Goal: Transaction & Acquisition: Book appointment/travel/reservation

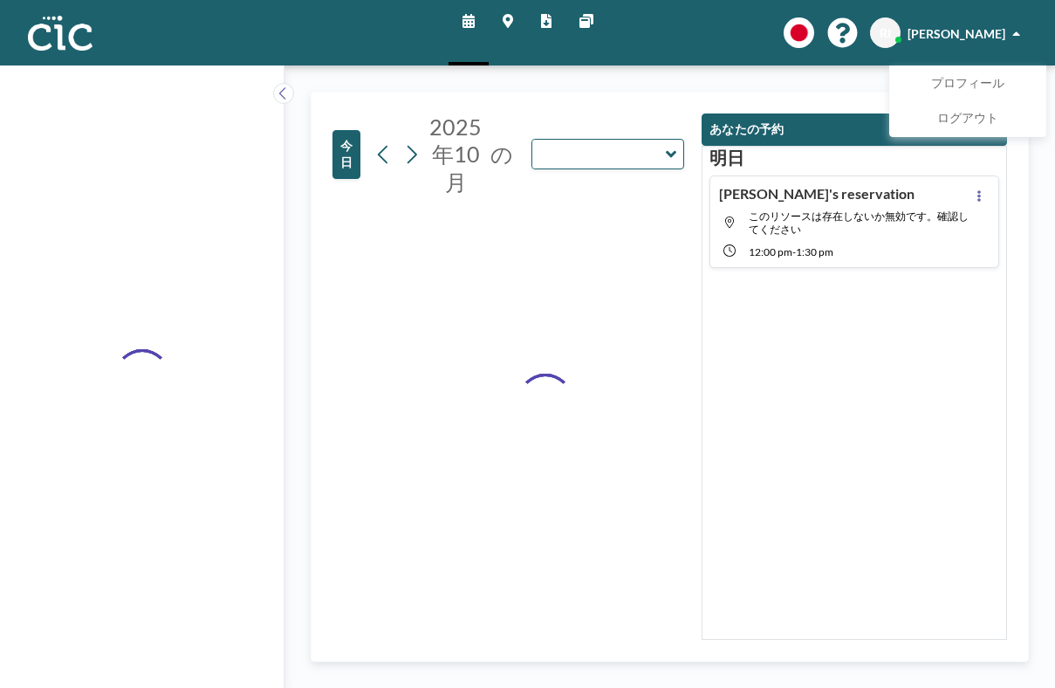
type input "Hane"
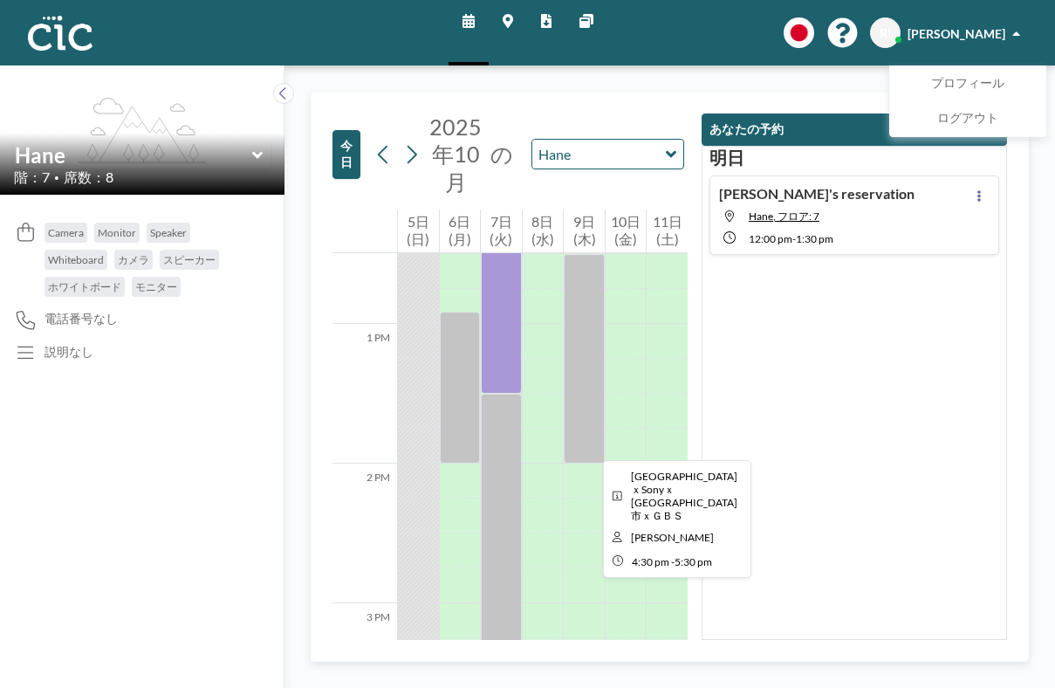
scroll to position [1746, 0]
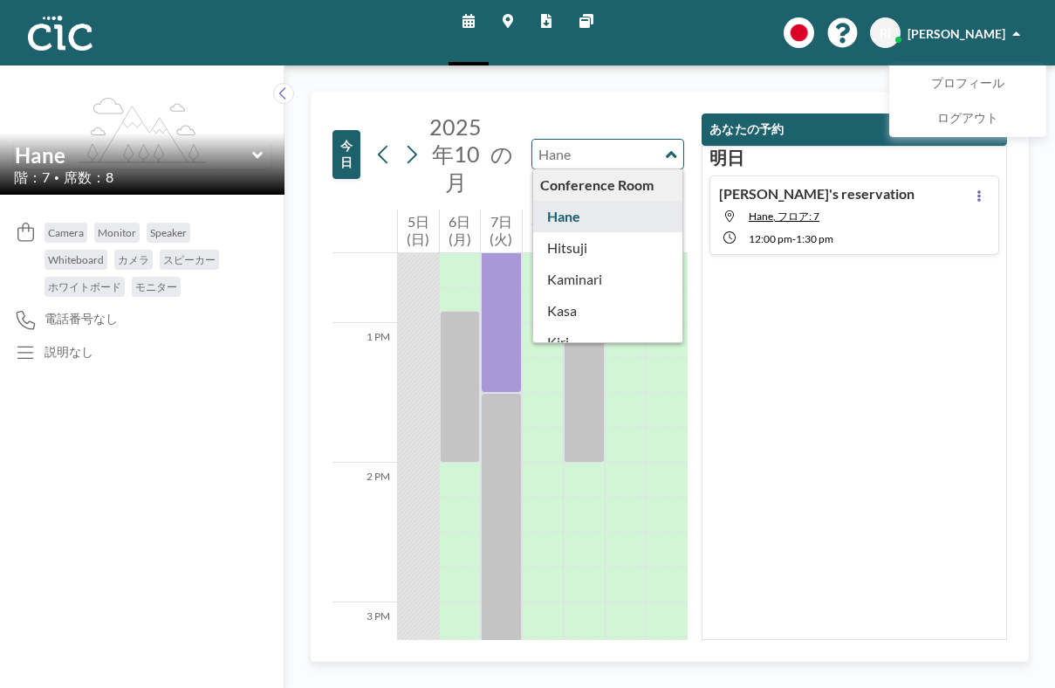
click at [588, 140] on input "text" at bounding box center [599, 154] width 134 height 29
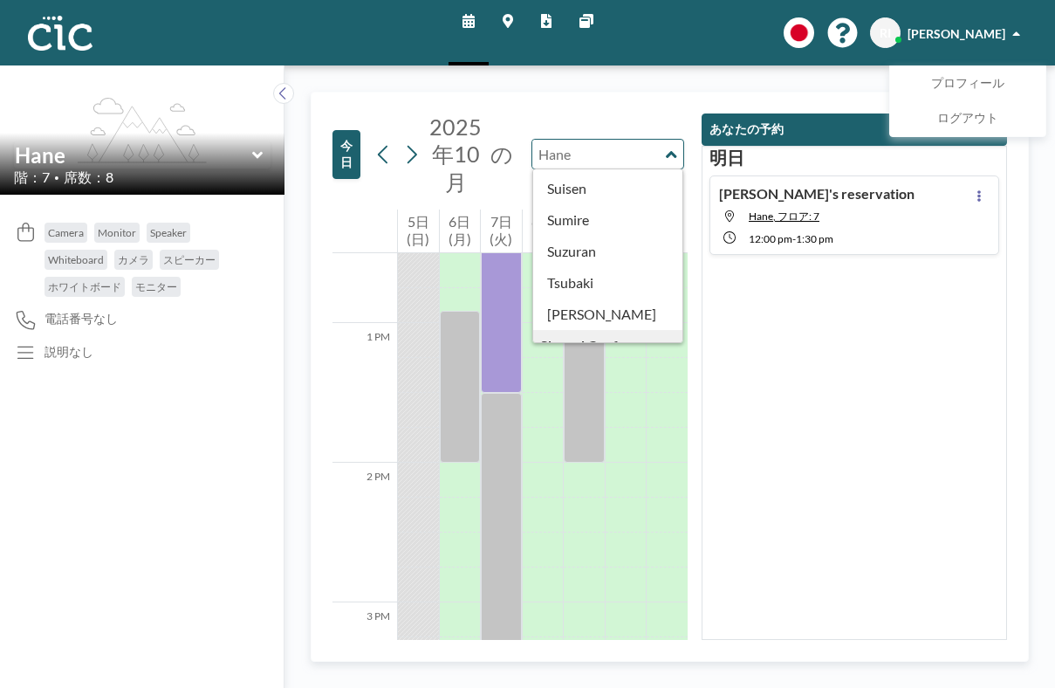
scroll to position [756, 0]
type input "Usu"
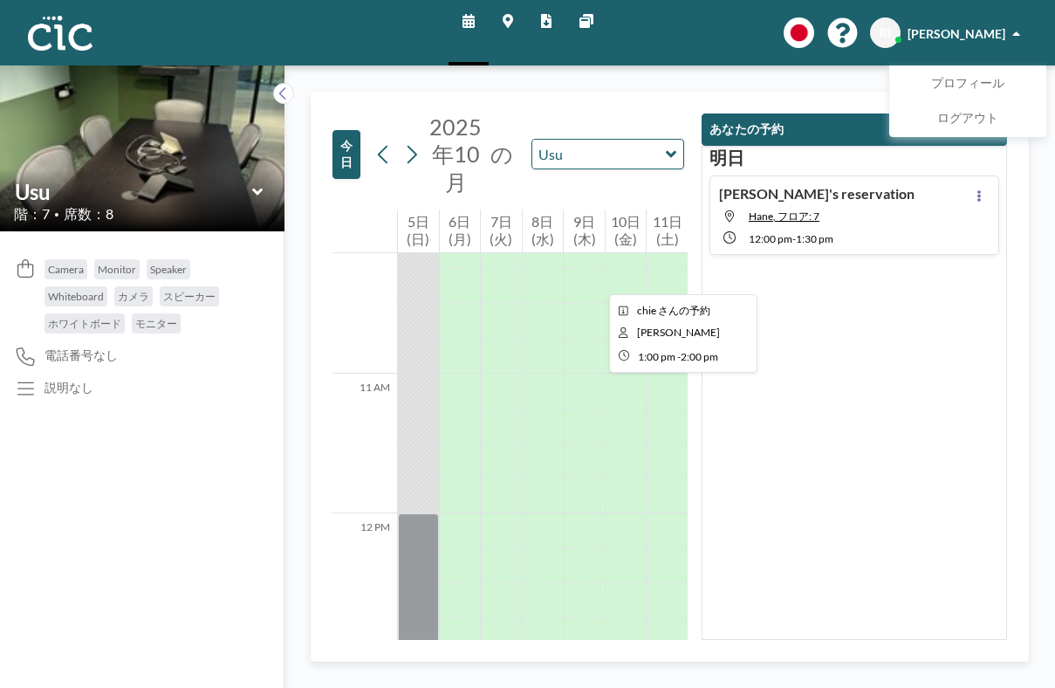
scroll to position [1239, 0]
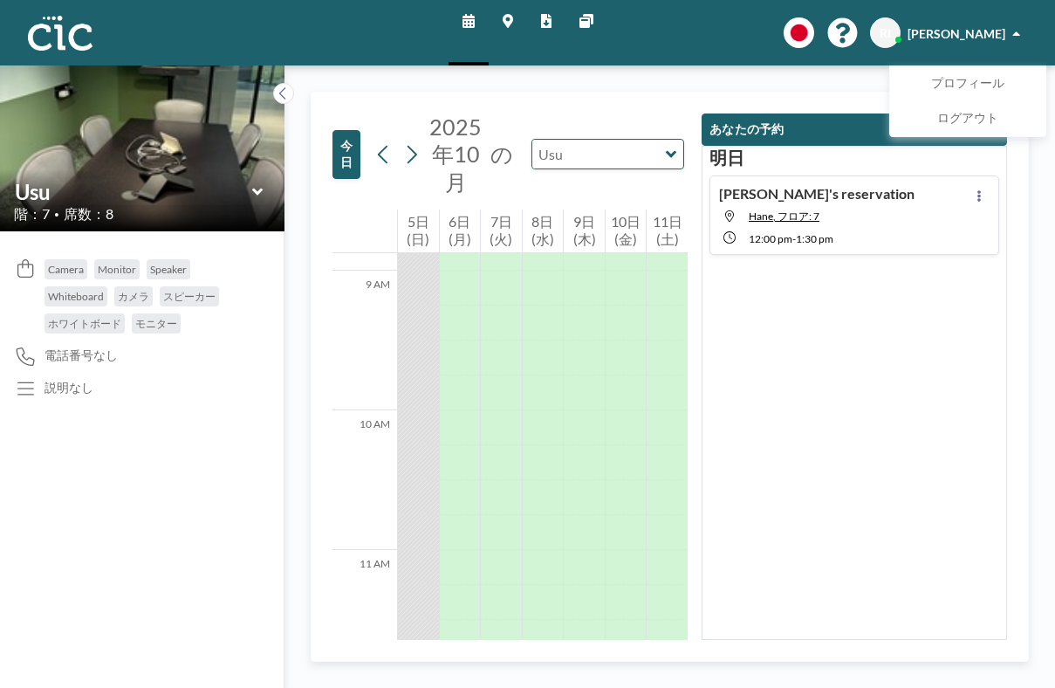
click at [532, 140] on input "text" at bounding box center [599, 154] width 134 height 29
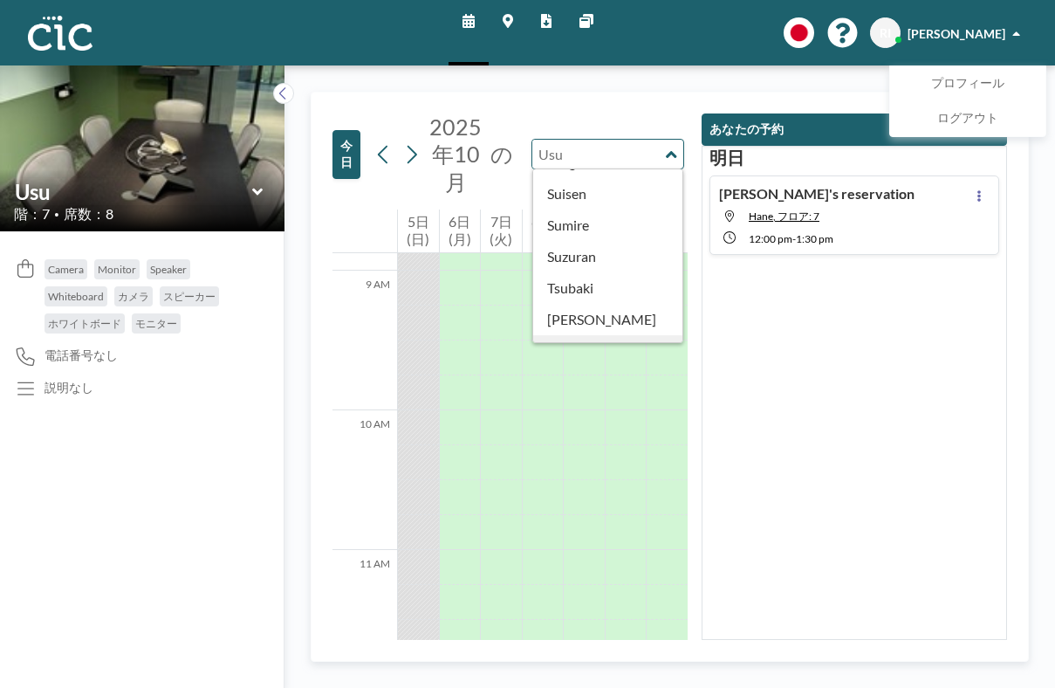
scroll to position [756, 0]
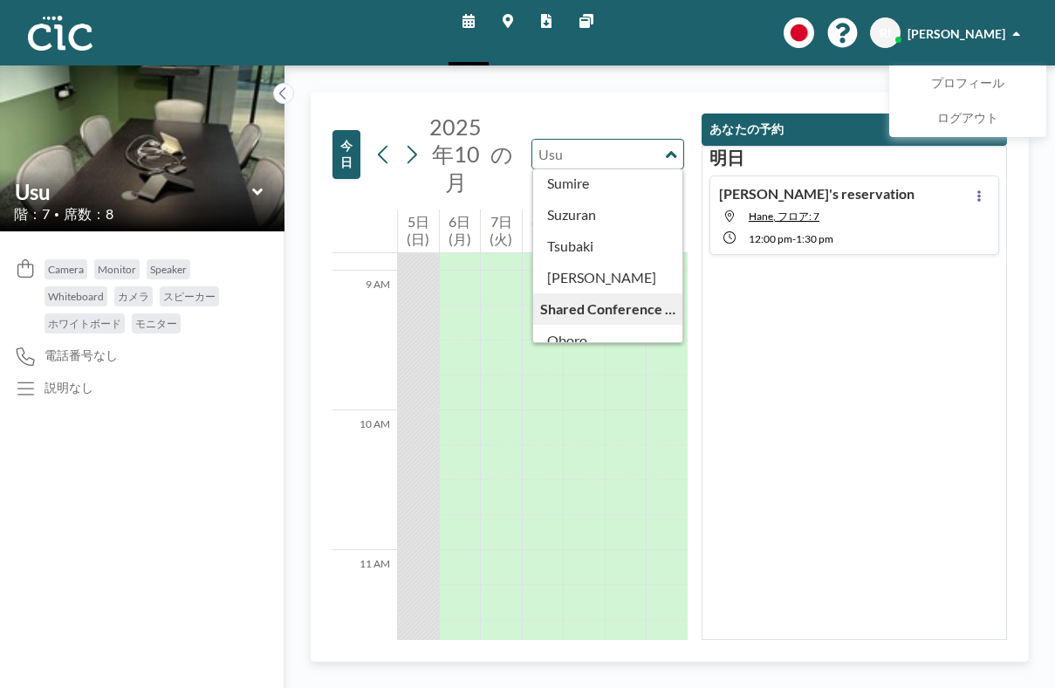
type input "Uroko"
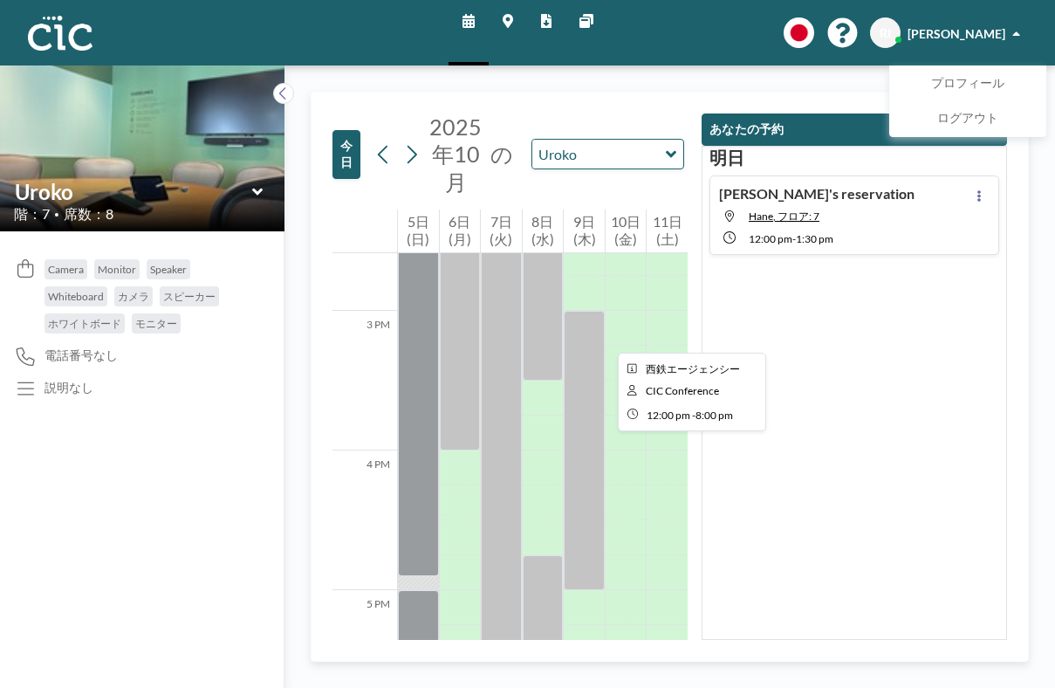
scroll to position [1855, 0]
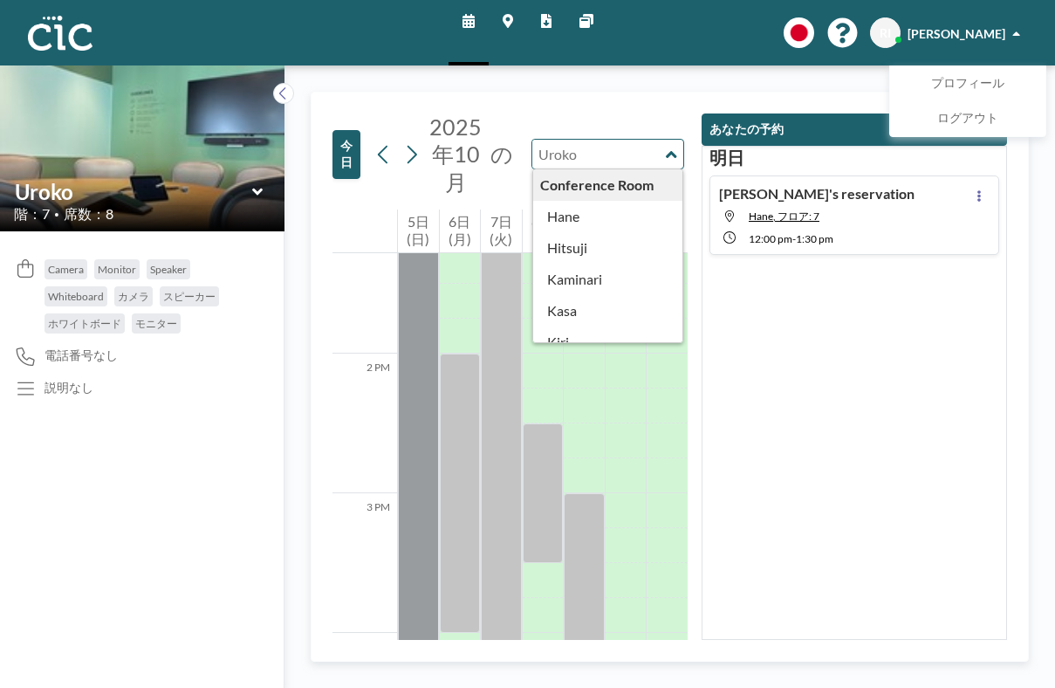
click at [555, 140] on input "text" at bounding box center [599, 154] width 134 height 29
type input "Une"
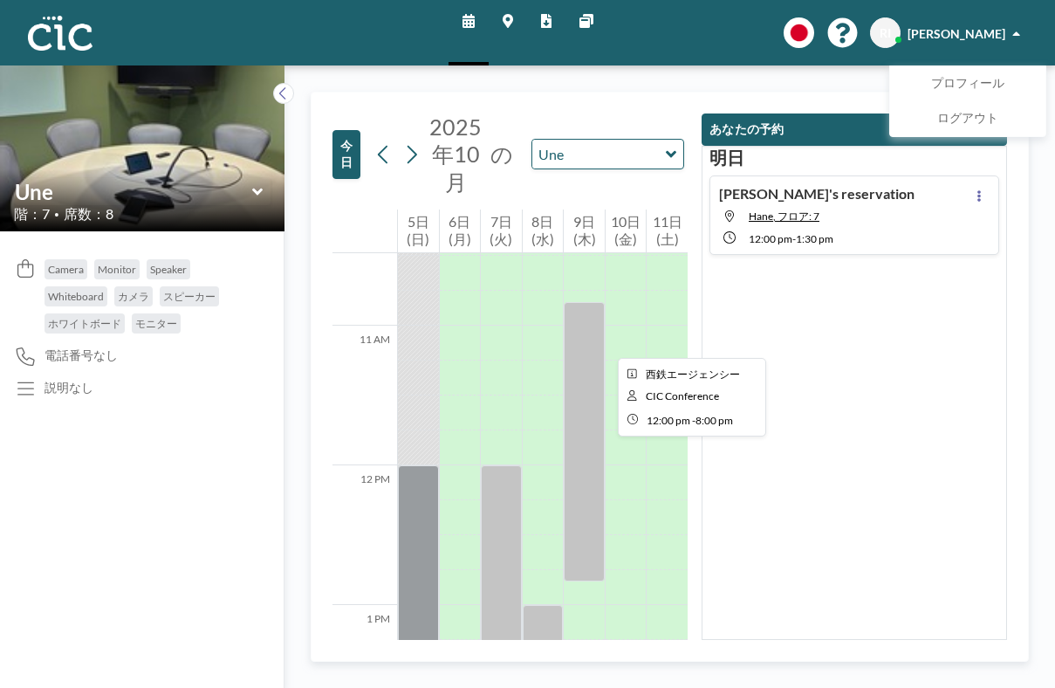
scroll to position [1932, 0]
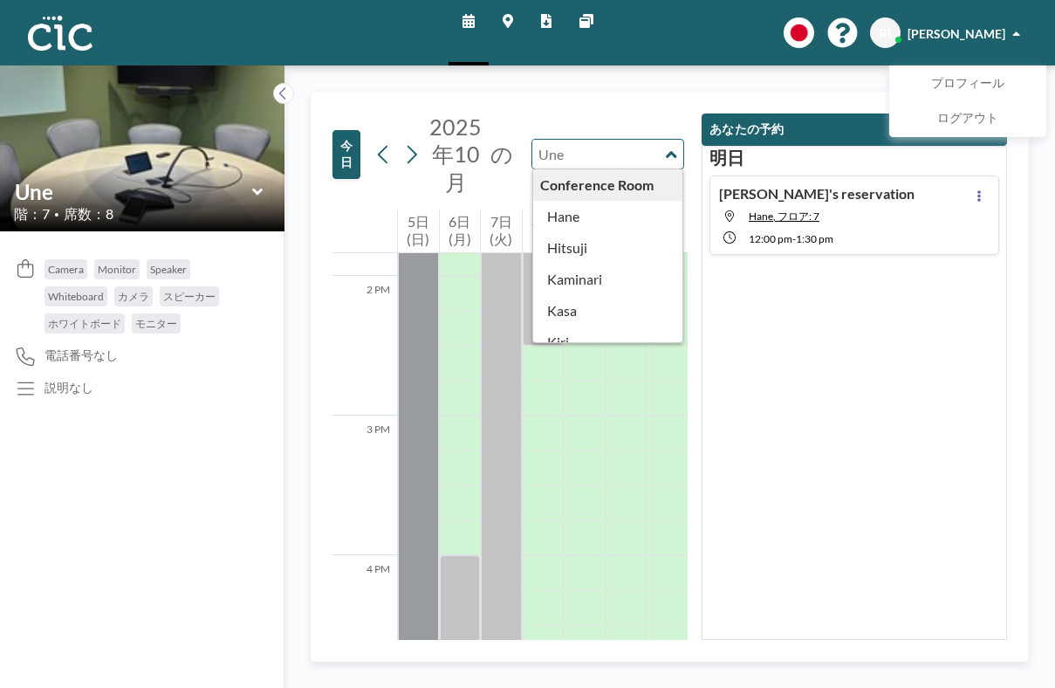
click at [570, 140] on input "text" at bounding box center [599, 154] width 134 height 29
type input "Wata"
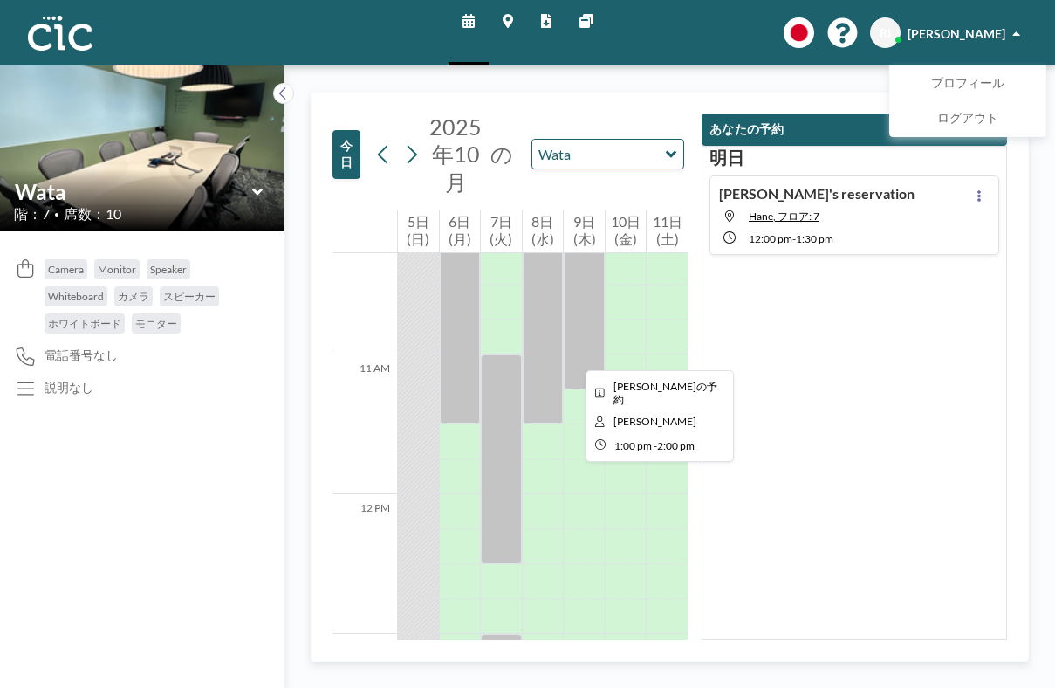
scroll to position [1694, 0]
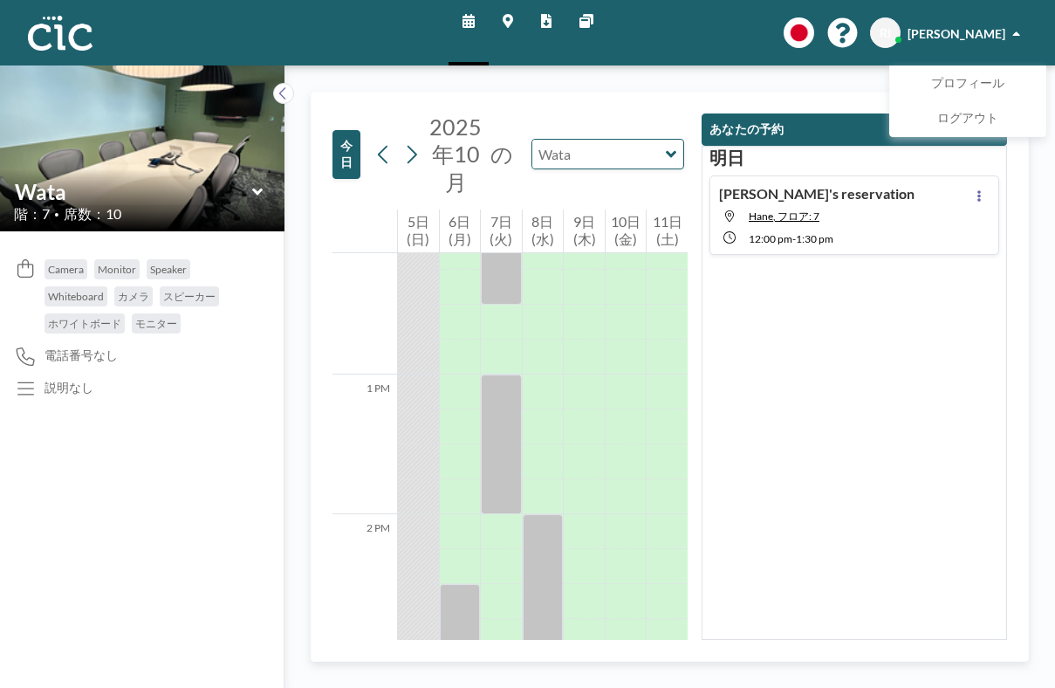
click at [547, 140] on input "text" at bounding box center [599, 154] width 134 height 29
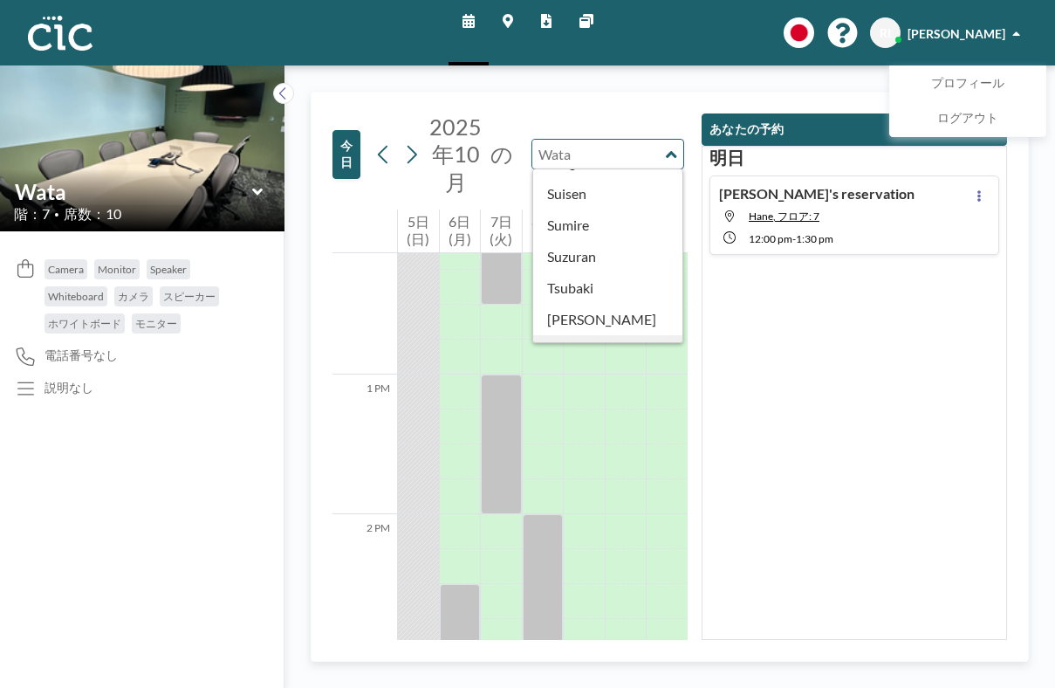
scroll to position [756, 0]
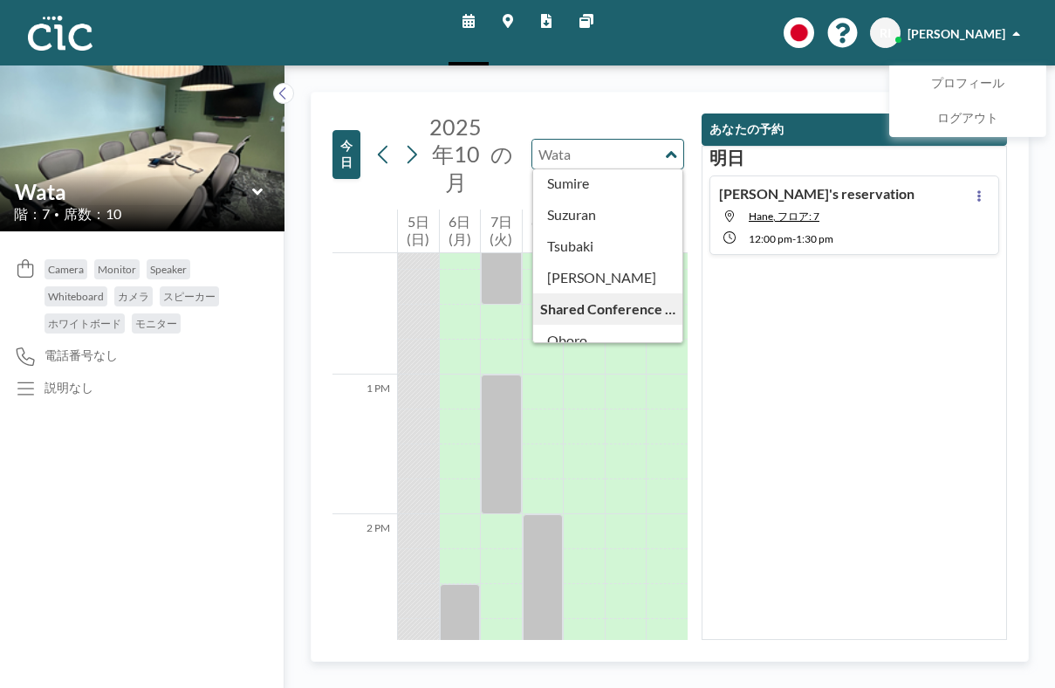
type input "[PERSON_NAME]"
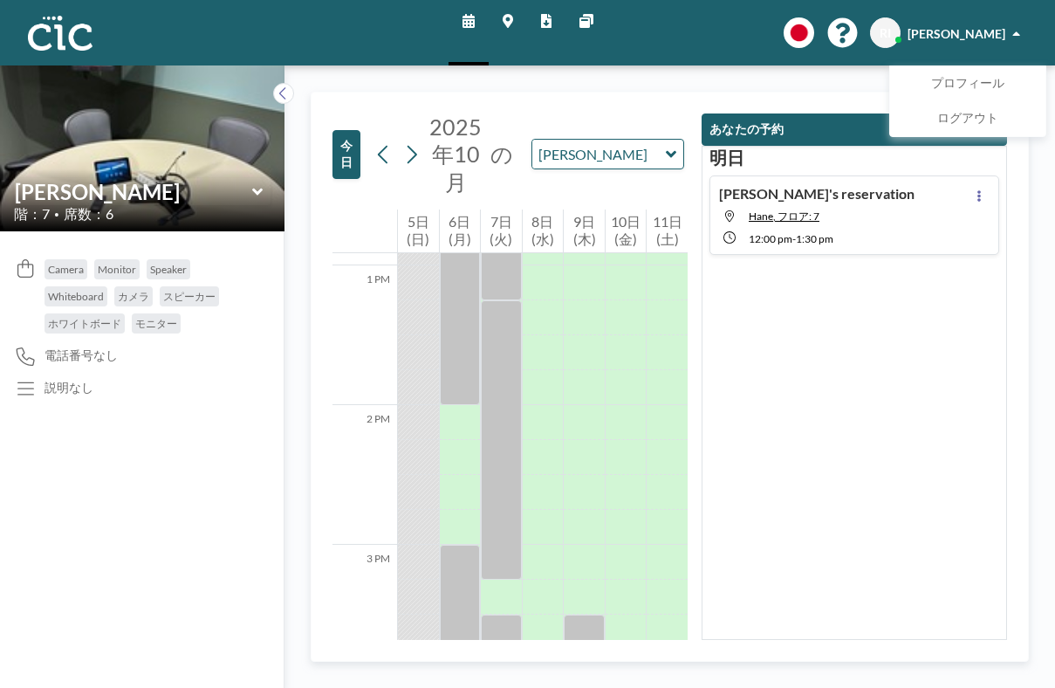
scroll to position [1630, 0]
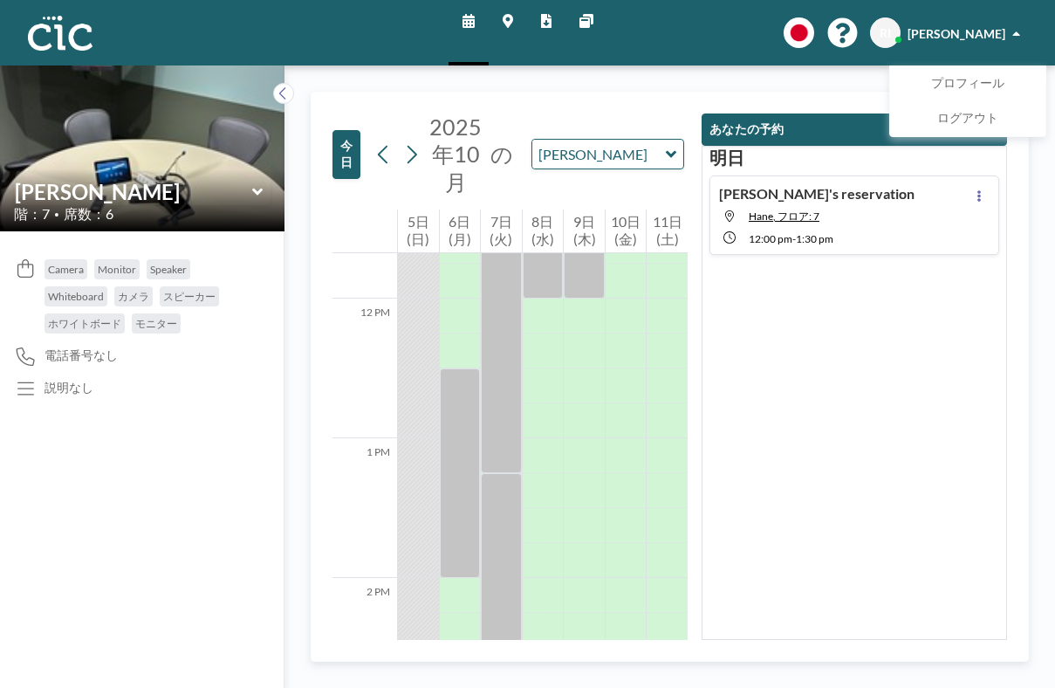
click at [532, 139] on div "[PERSON_NAME]" at bounding box center [608, 154] width 153 height 31
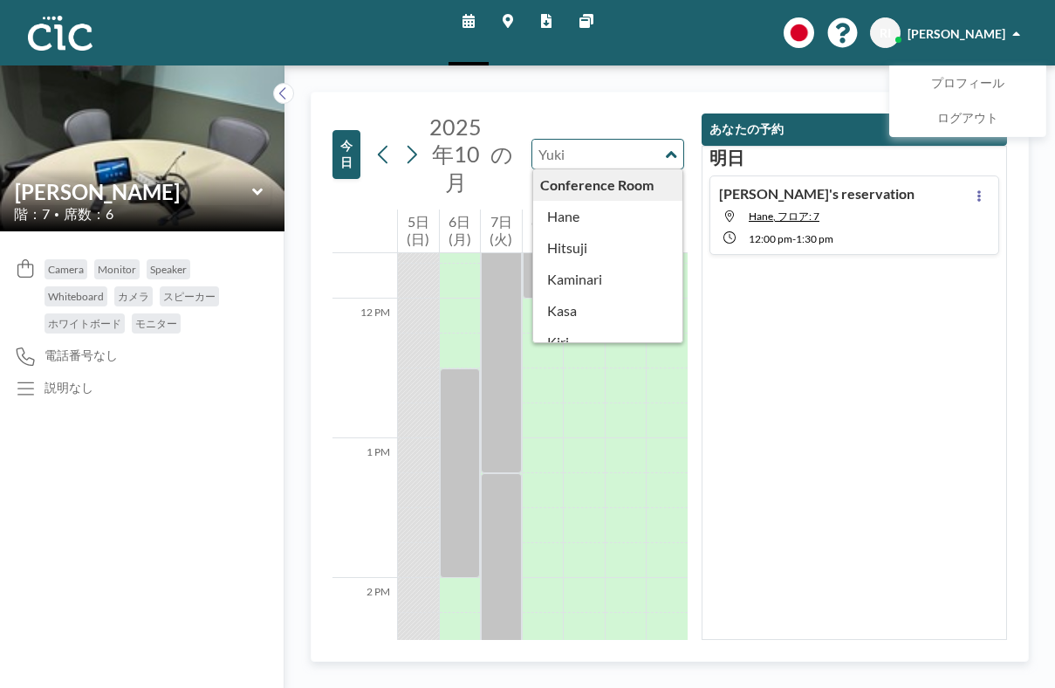
click at [541, 140] on input "text" at bounding box center [599, 154] width 134 height 29
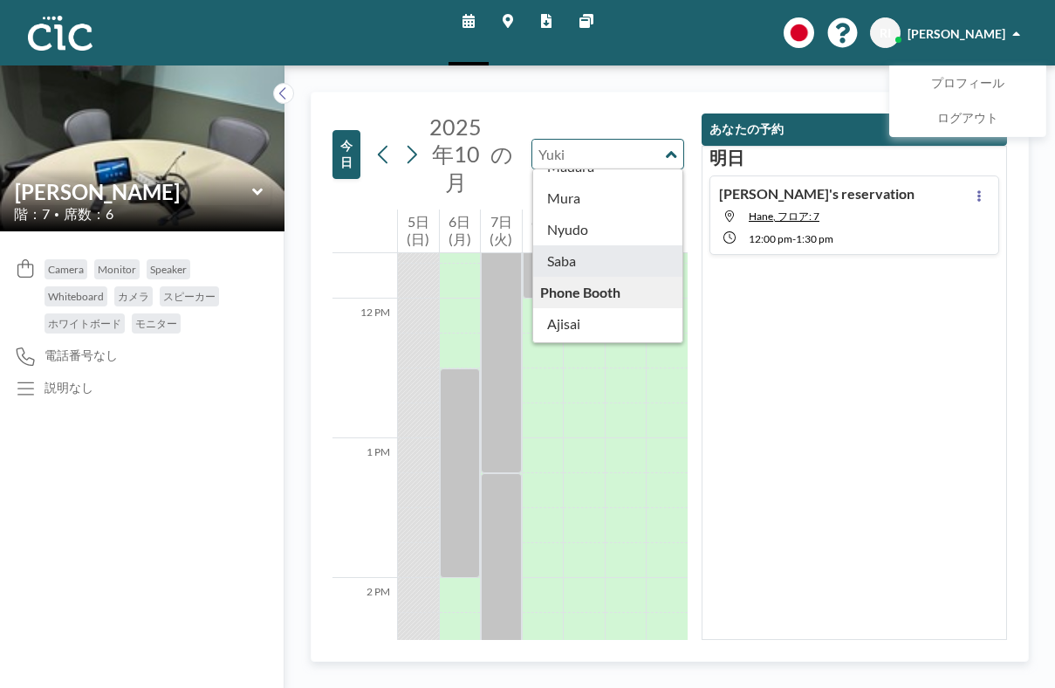
type input "Saba"
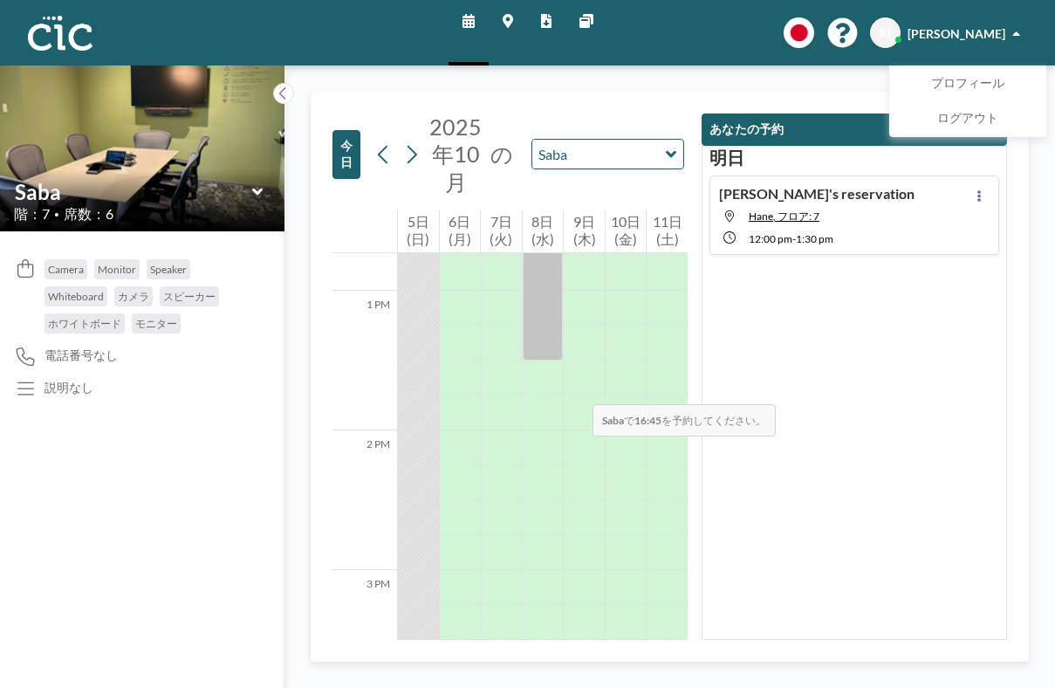
scroll to position [1774, 0]
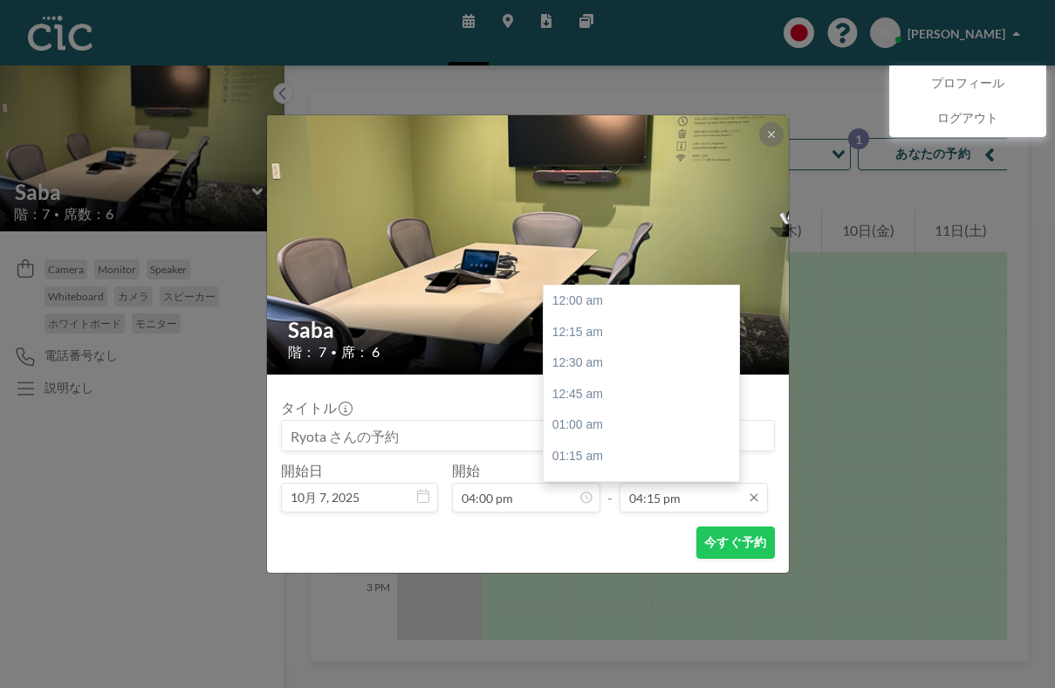
scroll to position [1811, 0]
click at [574, 586] on div "05:00 pm" at bounding box center [646, 601] width 205 height 31
click at [669, 483] on input "05:00 pm" at bounding box center [694, 498] width 148 height 30
click at [555, 566] on div "05:30 pm" at bounding box center [646, 581] width 205 height 31
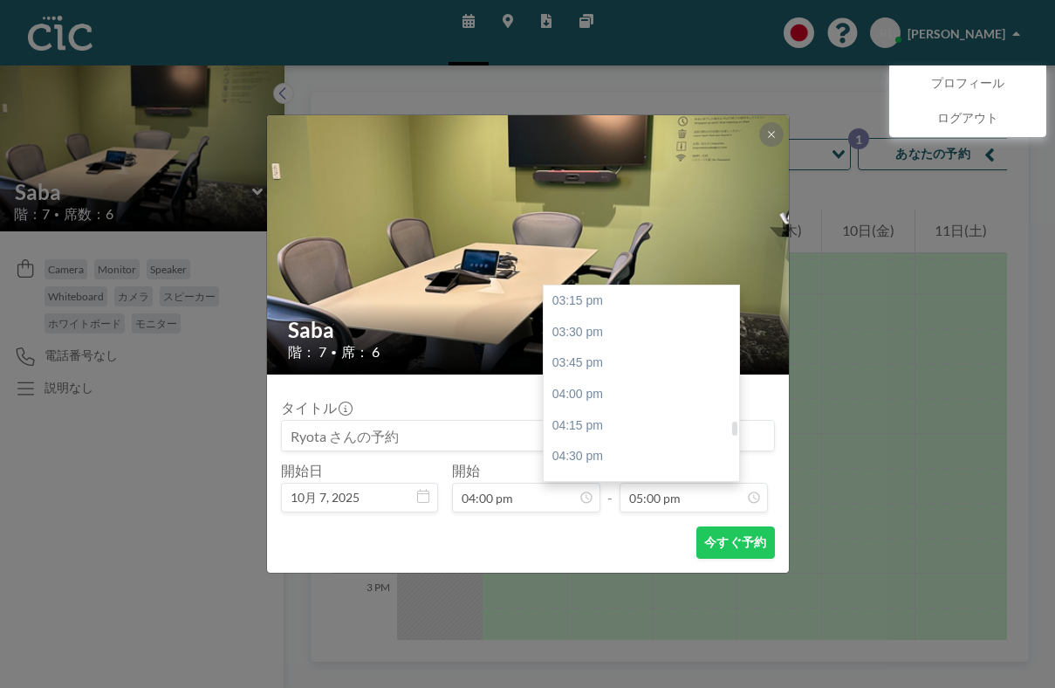
type input "05:30 pm"
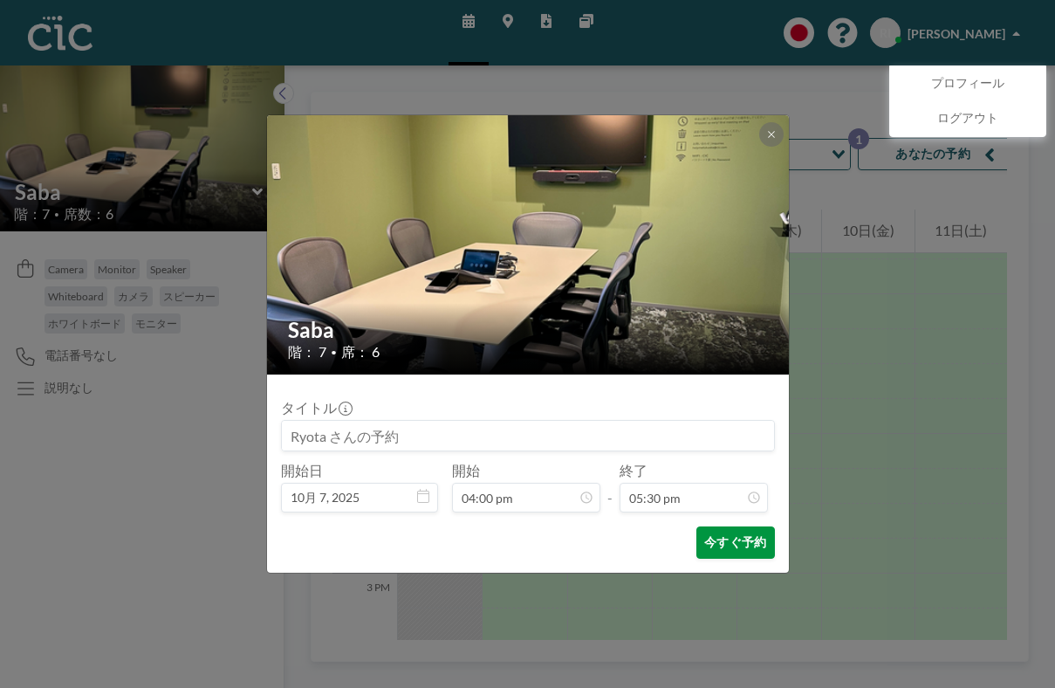
click at [696, 526] on button "今すぐ予約" at bounding box center [735, 542] width 78 height 32
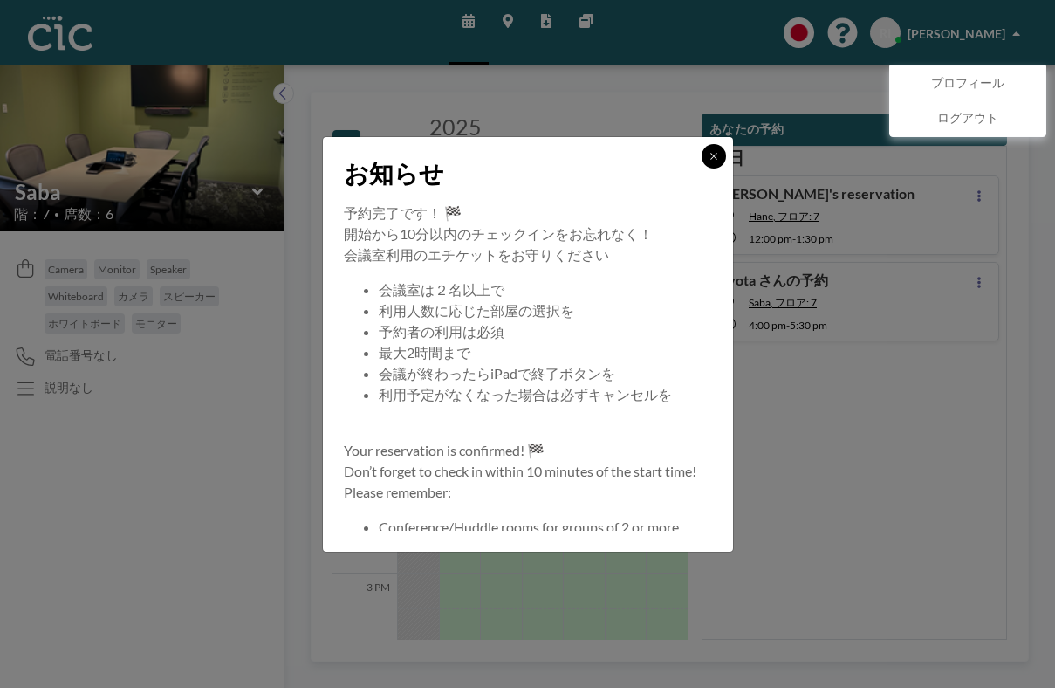
click at [709, 161] on icon at bounding box center [714, 156] width 10 height 10
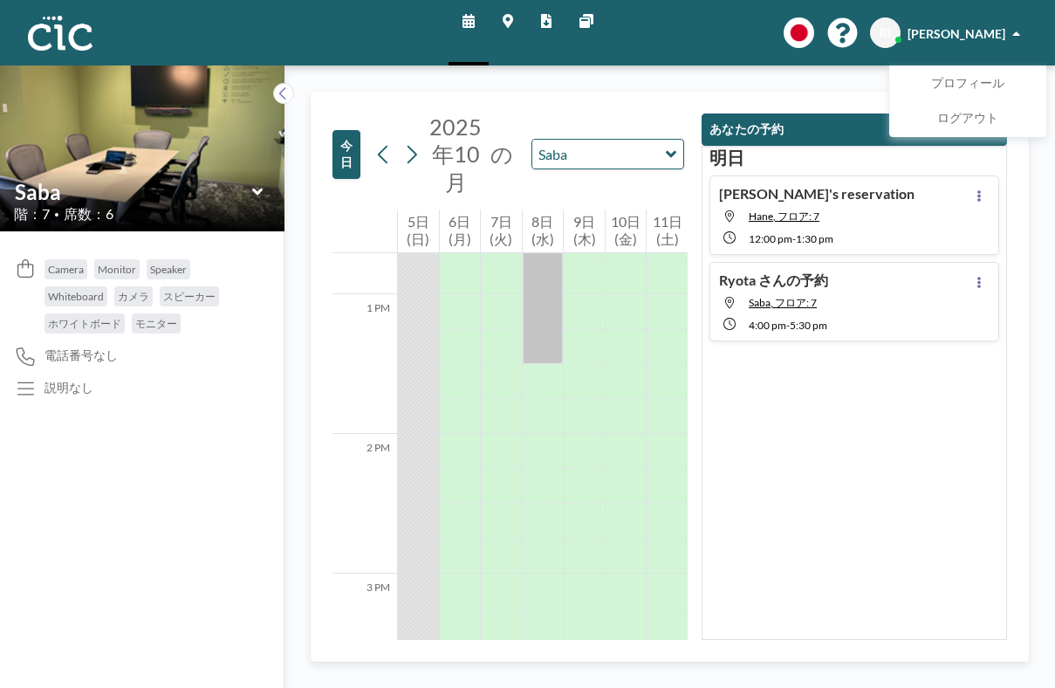
click at [867, 351] on div "[DATE] Ryota's reservation [PERSON_NAME], フロア: 7 12:00 PM - 1:30 PM [PERSON_NAM…" at bounding box center [854, 393] width 305 height 494
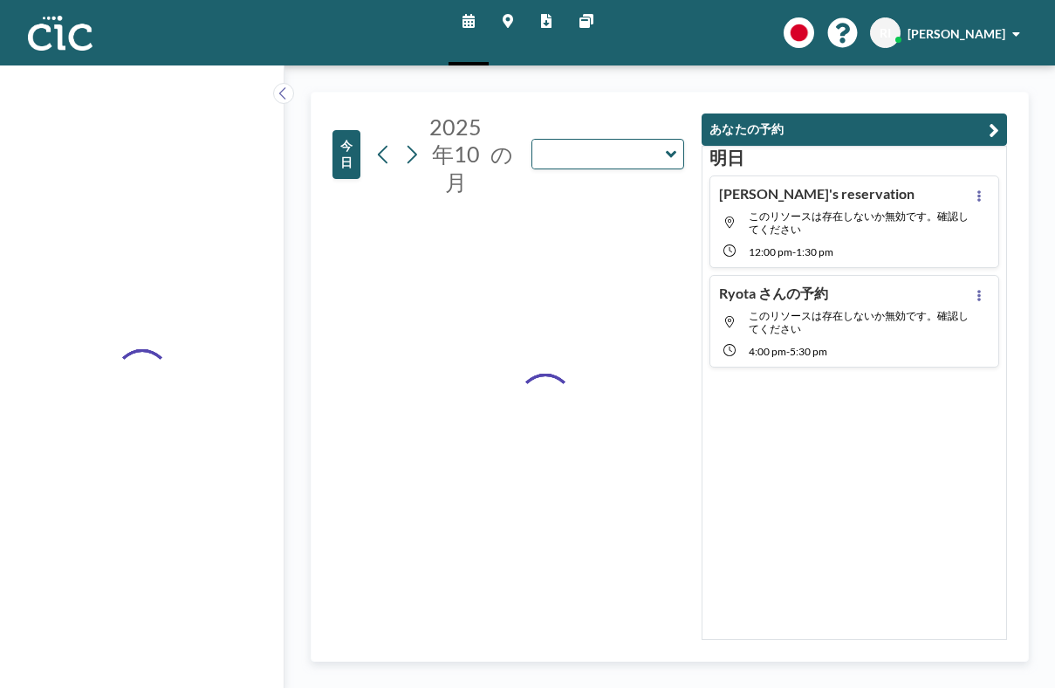
type input "Saba"
